Goal: Check status: Check status

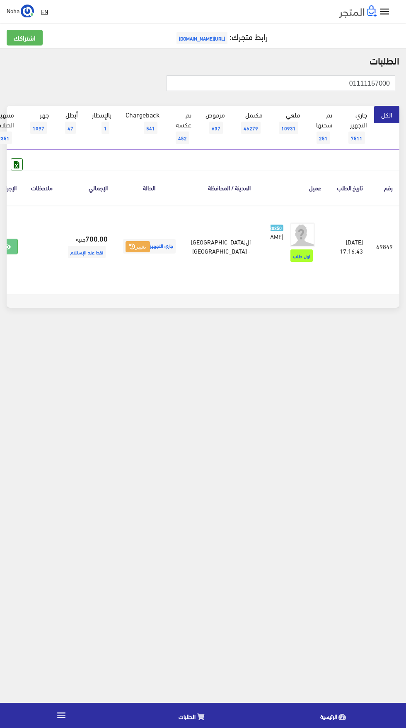
scroll to position [0, -22]
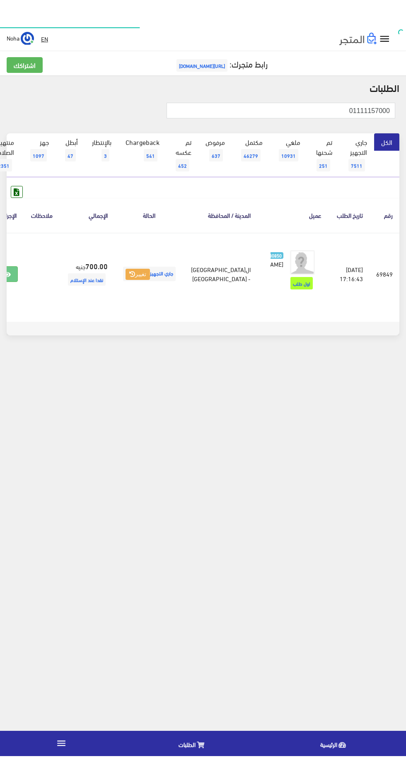
scroll to position [0, -22]
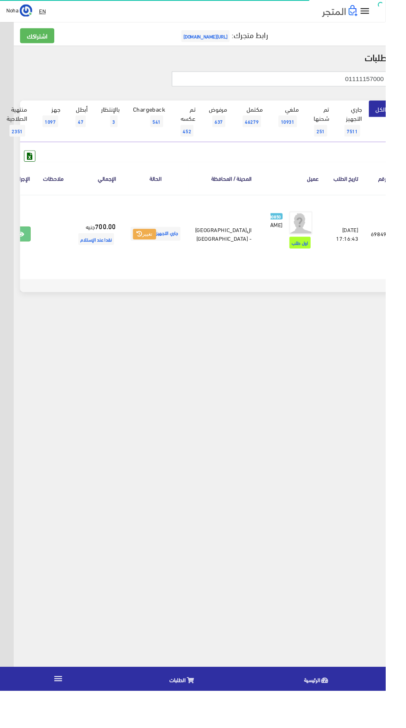
click at [262, 83] on input "01111157000" at bounding box center [295, 83] width 228 height 16
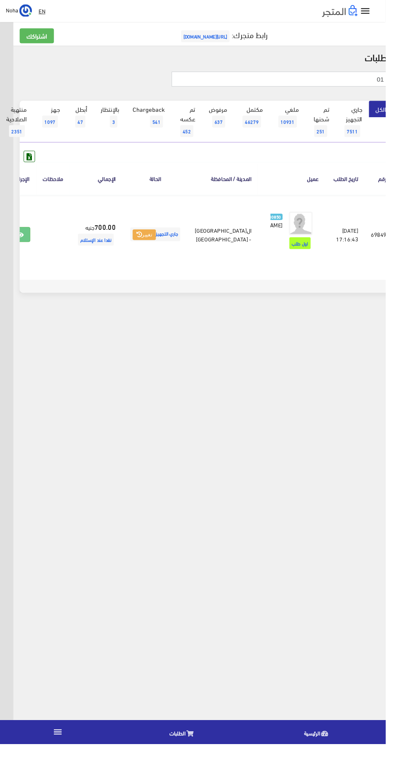
type input "0"
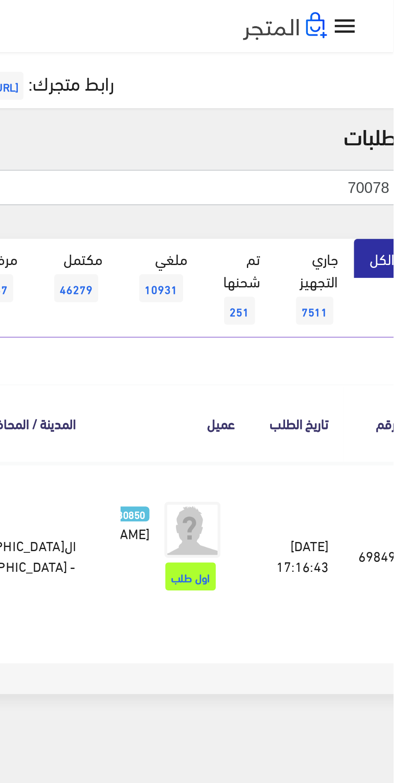
type input "70078"
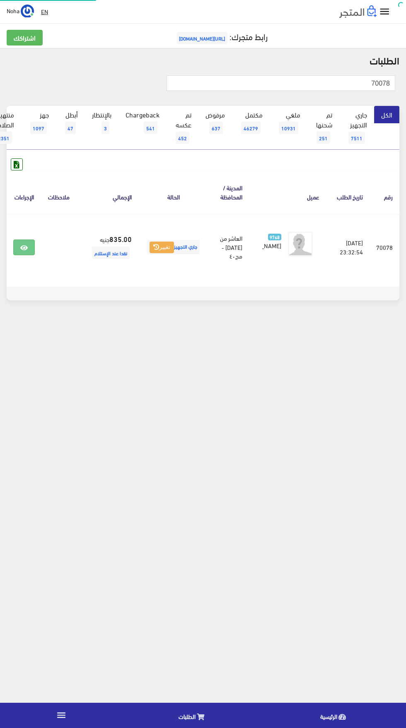
scroll to position [0, -22]
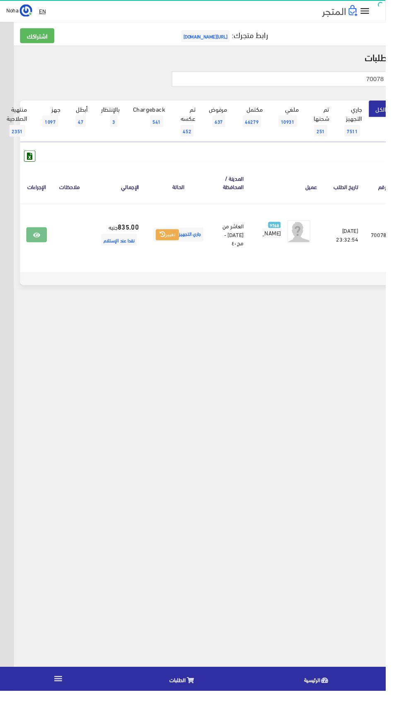
click at [42, 249] on icon at bounding box center [38, 248] width 7 height 7
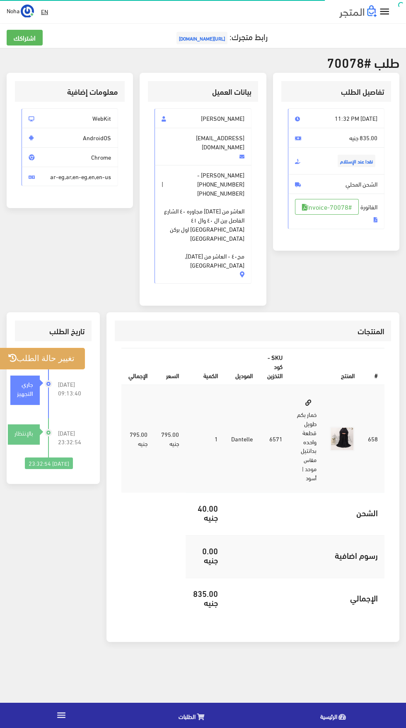
click at [55, 348] on button "تغيير حالة الطلب" at bounding box center [41, 358] width 87 height 21
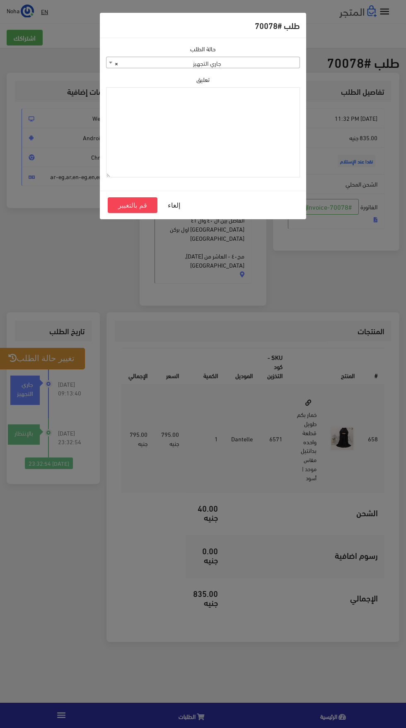
click at [172, 67] on span "× جاري التجهيز" at bounding box center [202, 63] width 193 height 12
click at [154, 67] on span "× مكتمل" at bounding box center [203, 63] width 193 height 12
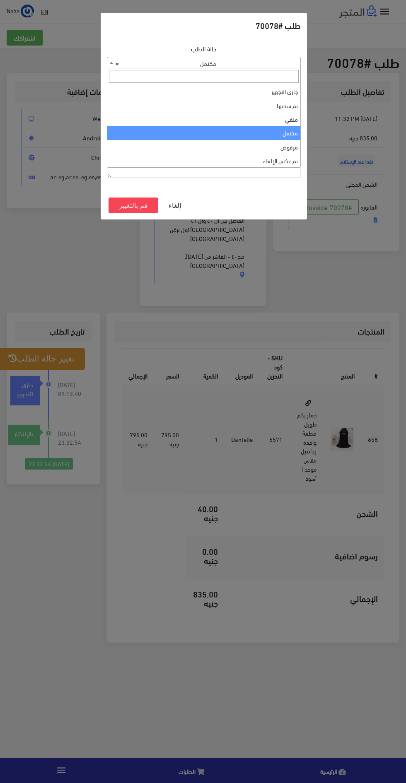
select select "3"
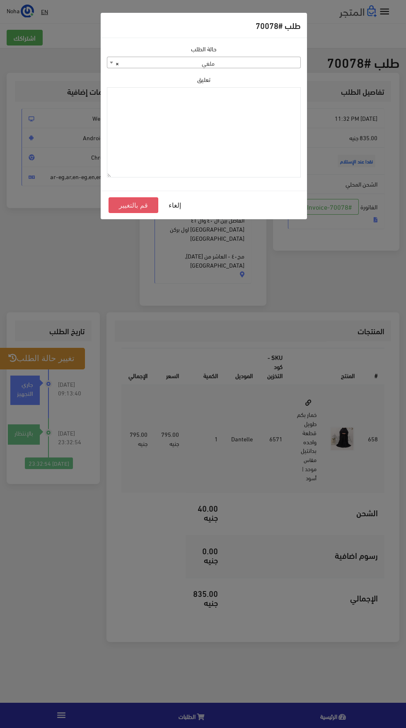
click at [127, 210] on button "قم بالتغيير" at bounding box center [133, 205] width 50 height 16
